Goal: Information Seeking & Learning: Understand process/instructions

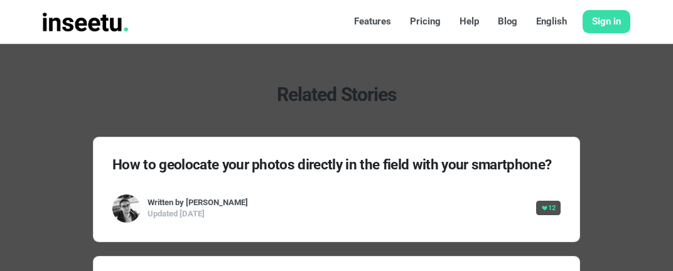
scroll to position [4282, 0]
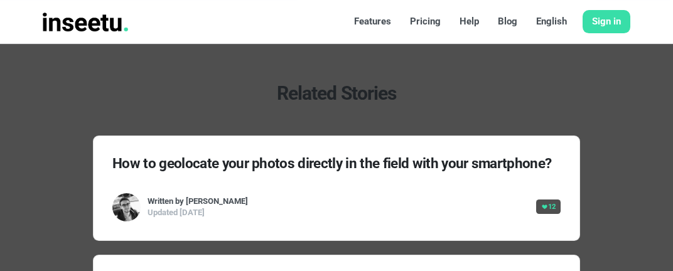
click at [149, 155] on h4 "How to geolocate your photos directly in the field with your smartphone?" at bounding box center [336, 163] width 448 height 17
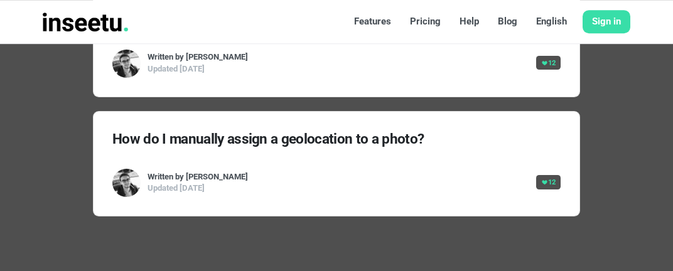
scroll to position [3446, 0]
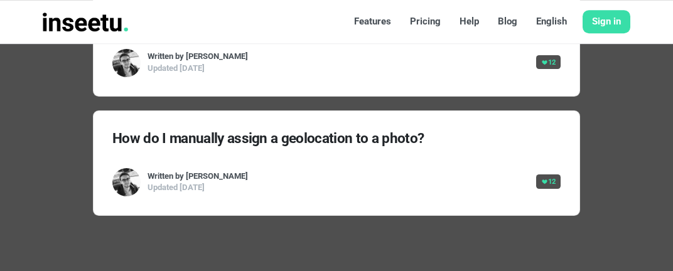
click at [144, 137] on h4 "How do I manually assign a geolocation to a photo?" at bounding box center [336, 138] width 448 height 17
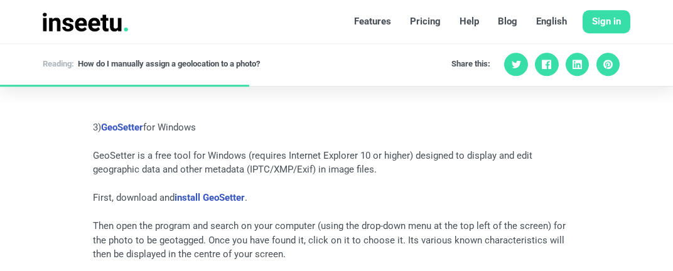
scroll to position [2074, 0]
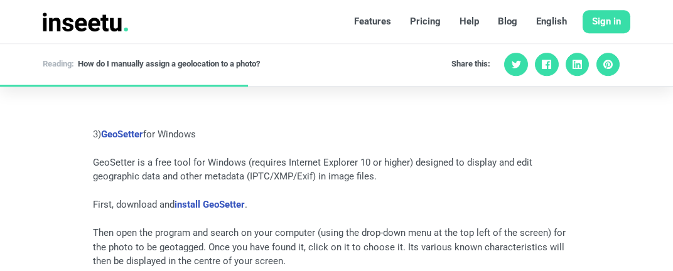
click at [245, 196] on article "In this FAQ, we show you how to manually assign a geolocation to a photo if, fo…" at bounding box center [336, 149] width 487 height 3448
click at [240, 199] on link "install GeoSetter" at bounding box center [209, 204] width 70 height 11
